Goal: Use online tool/utility: Use online tool/utility

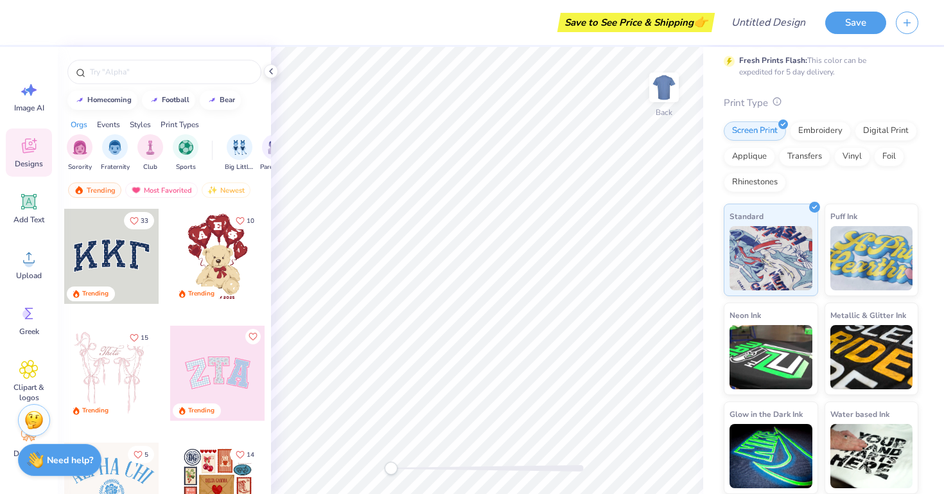
click at [775, 101] on icon at bounding box center [776, 101] width 9 height 9
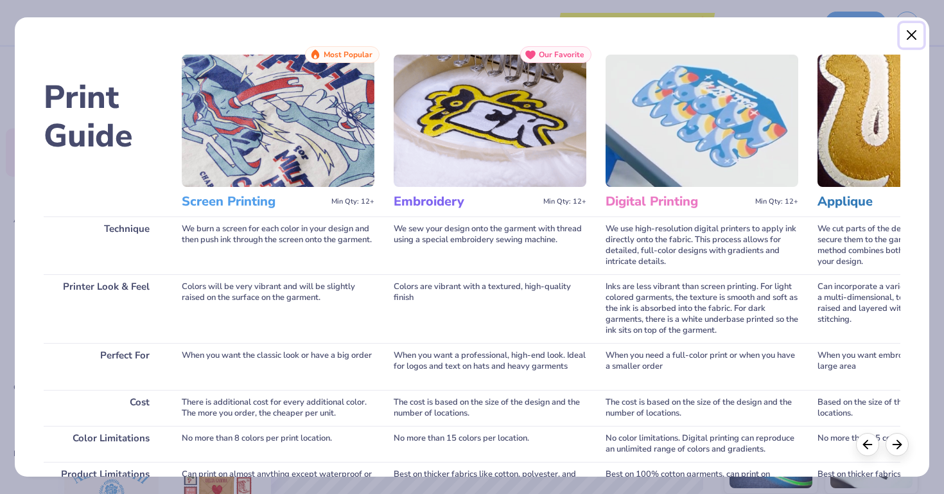
click at [909, 41] on button "Close" at bounding box center [912, 35] width 24 height 24
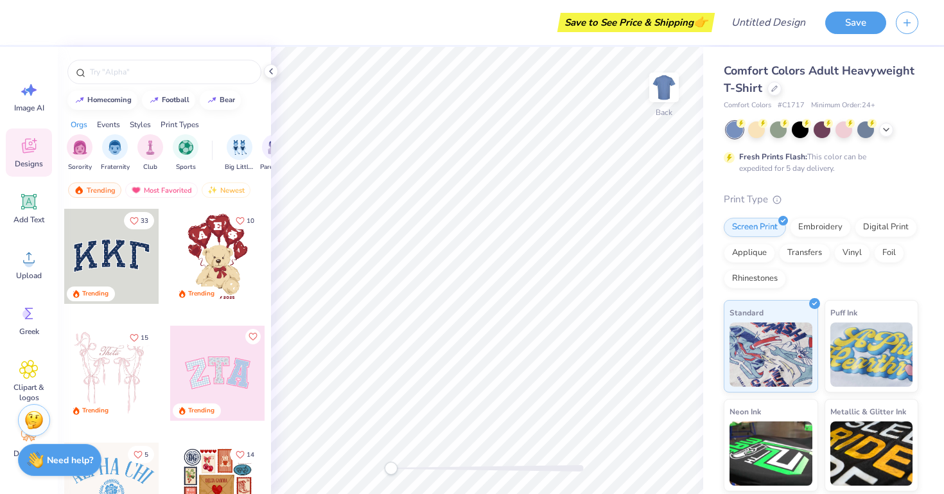
scroll to position [69, 0]
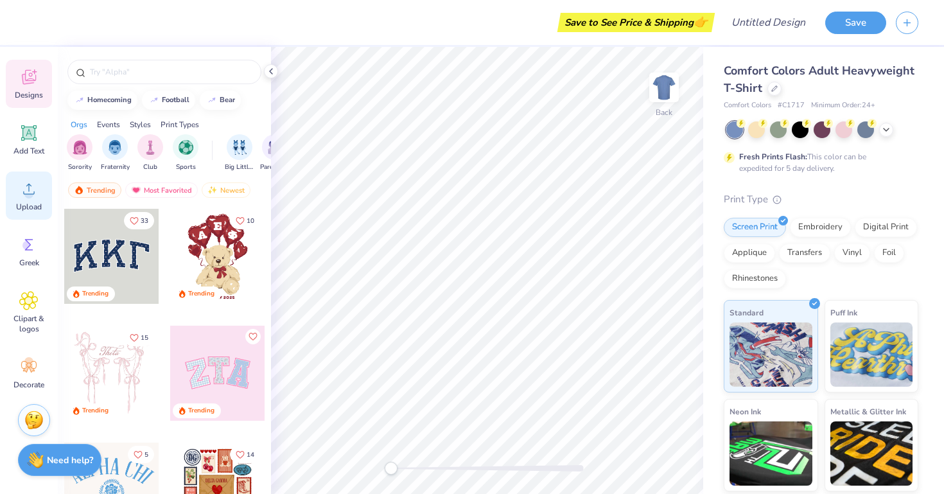
click at [33, 189] on icon at bounding box center [28, 188] width 19 height 19
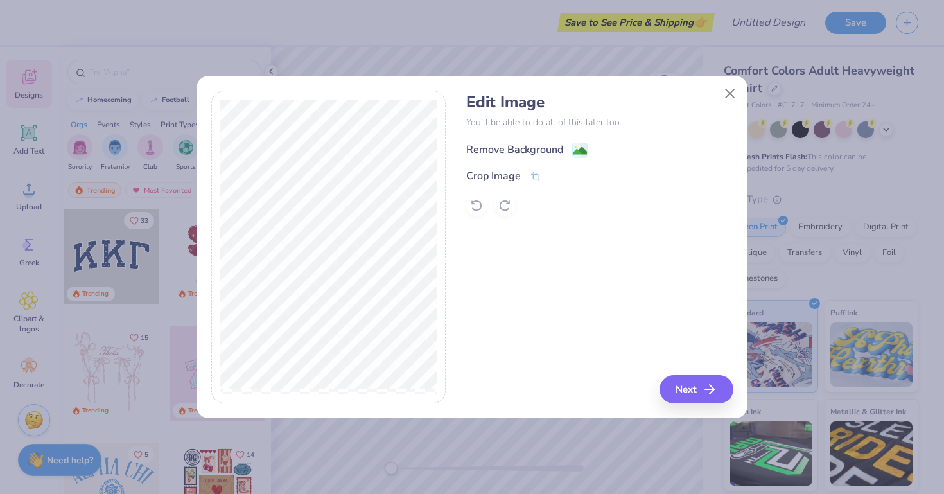
click at [555, 153] on div "Remove Background" at bounding box center [514, 149] width 97 height 15
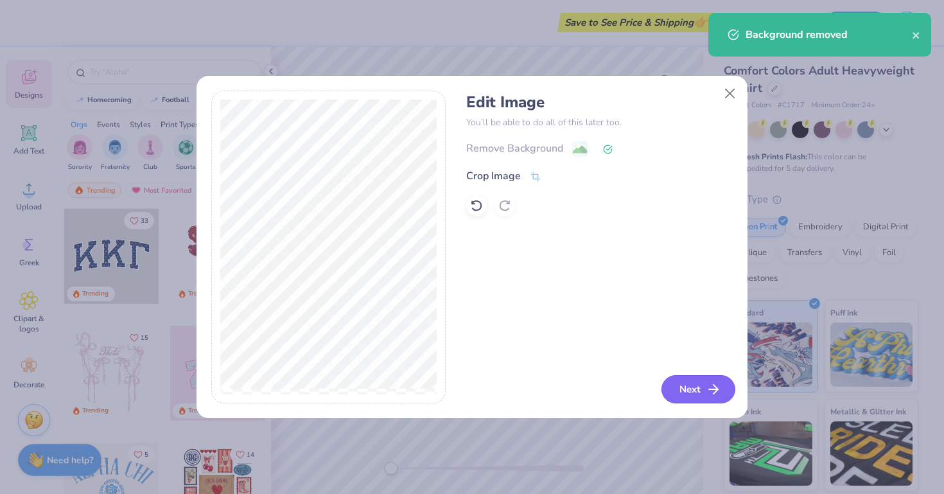
click at [699, 388] on button "Next" at bounding box center [698, 389] width 74 height 28
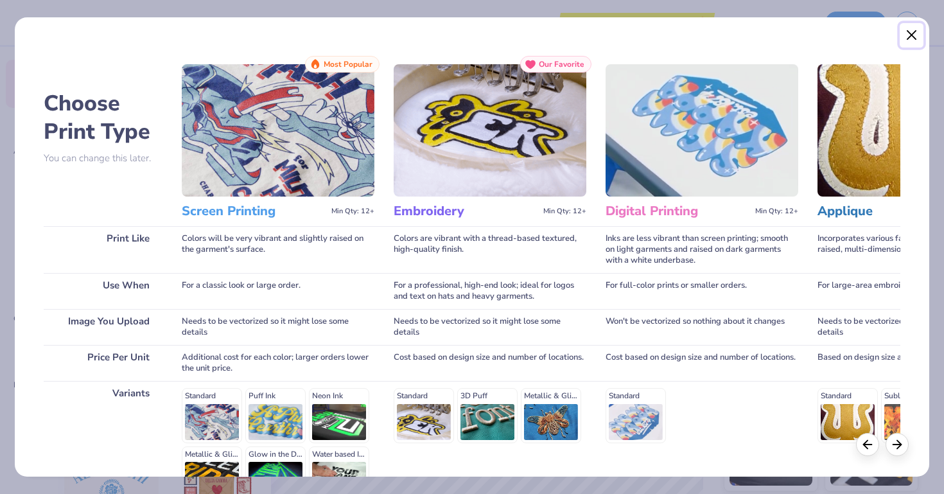
click at [911, 32] on button "Close" at bounding box center [912, 35] width 24 height 24
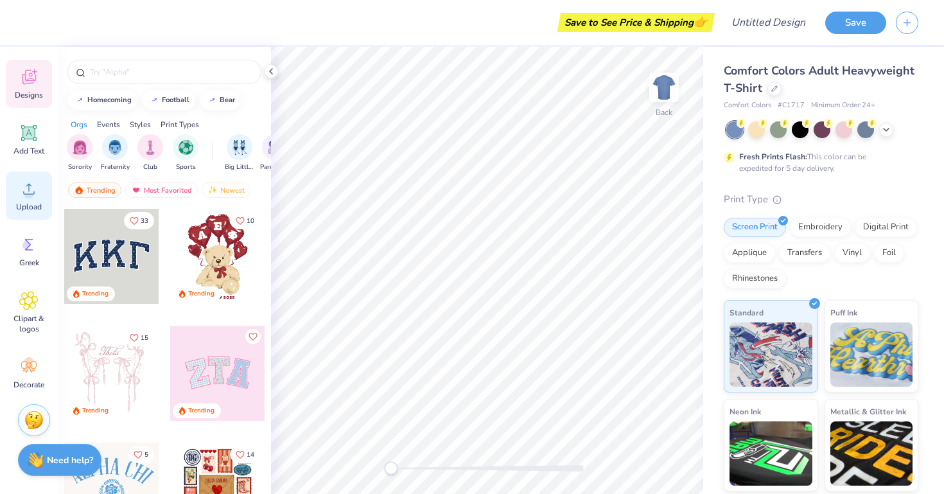
click at [22, 190] on icon at bounding box center [28, 188] width 19 height 19
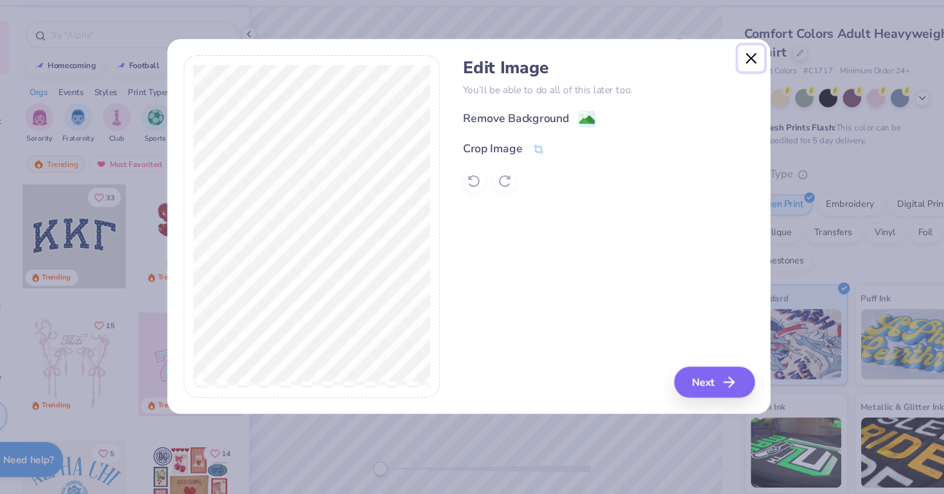
click at [727, 89] on button "Close" at bounding box center [730, 94] width 24 height 24
